Goal: Task Accomplishment & Management: Manage account settings

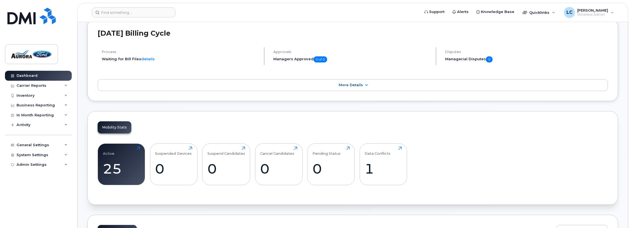
scroll to position [138, 0]
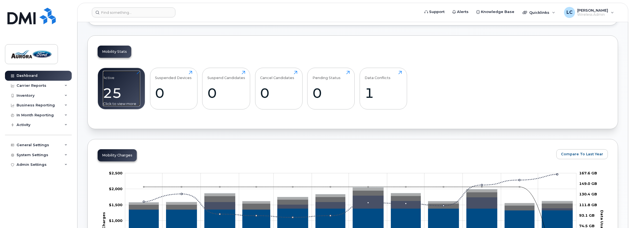
click at [132, 97] on div "25" at bounding box center [121, 93] width 37 height 16
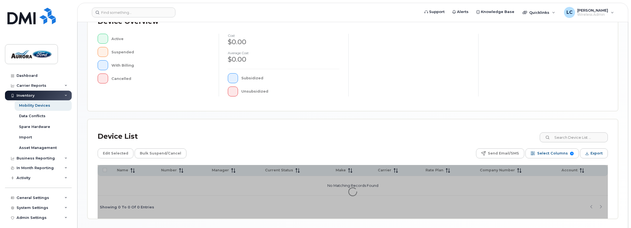
scroll to position [151, 0]
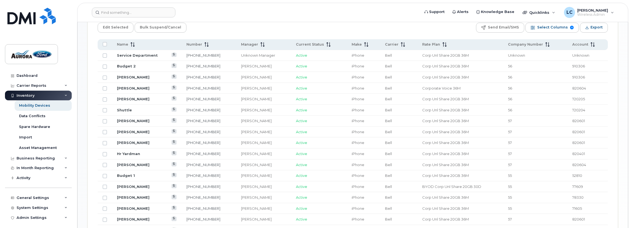
scroll to position [270, 0]
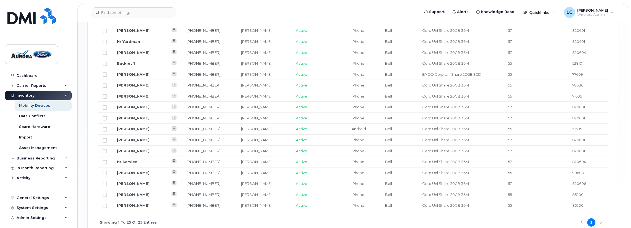
scroll to position [408, 0]
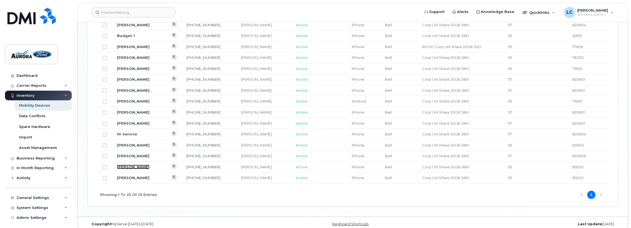
click at [131, 164] on link "[PERSON_NAME]" at bounding box center [133, 166] width 33 height 4
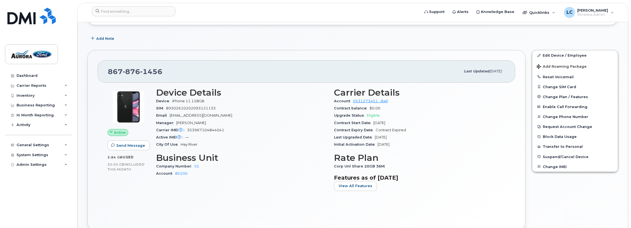
scroll to position [83, 0]
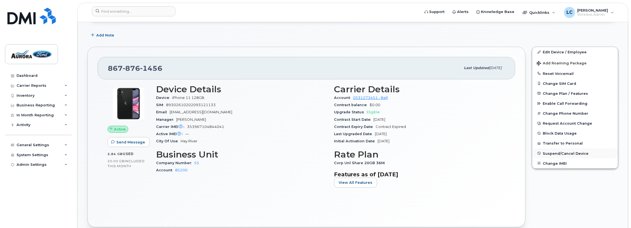
click at [569, 152] on span "Suspend/Cancel Device" at bounding box center [566, 153] width 46 height 4
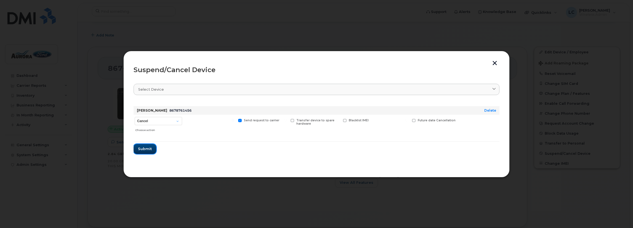
click at [146, 148] on span "Submit" at bounding box center [145, 148] width 14 height 5
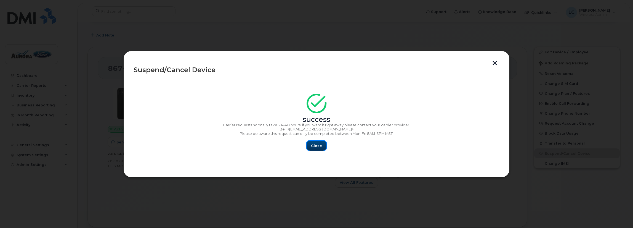
click at [317, 145] on span "Close" at bounding box center [316, 145] width 11 height 5
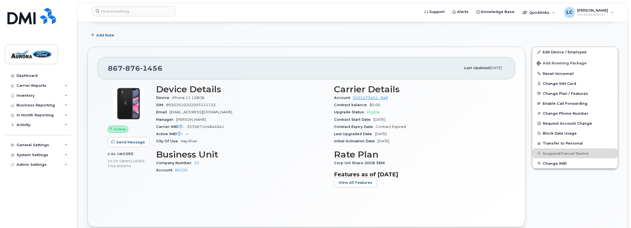
scroll to position [0, 0]
